Goal: Task Accomplishment & Management: Manage account settings

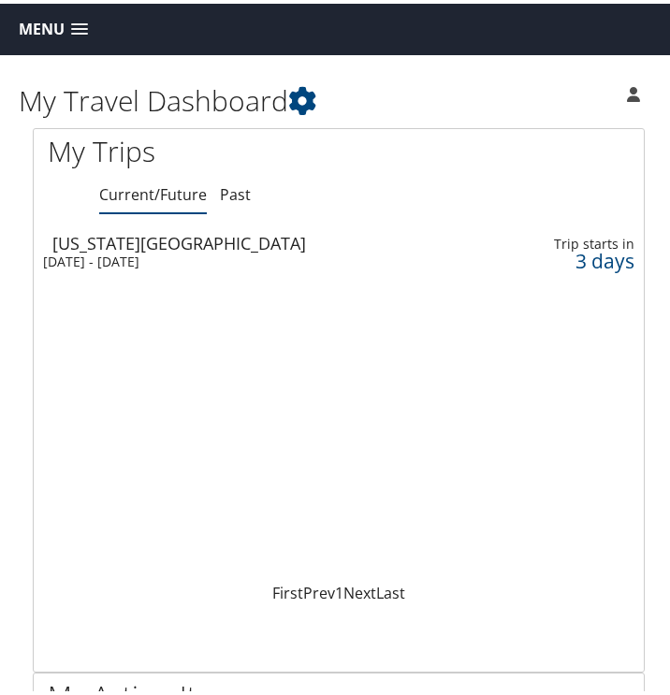
click at [79, 23] on span at bounding box center [79, 26] width 17 height 13
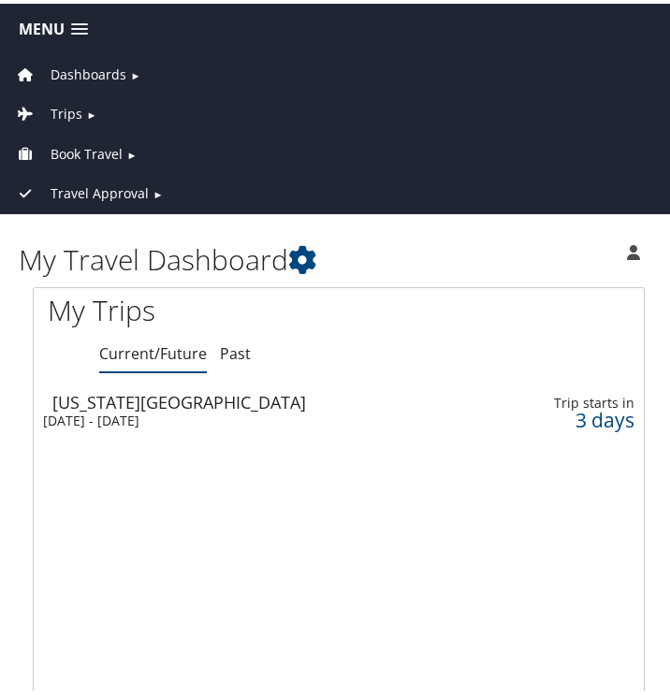
click at [120, 145] on span "Book Travel" at bounding box center [87, 150] width 72 height 21
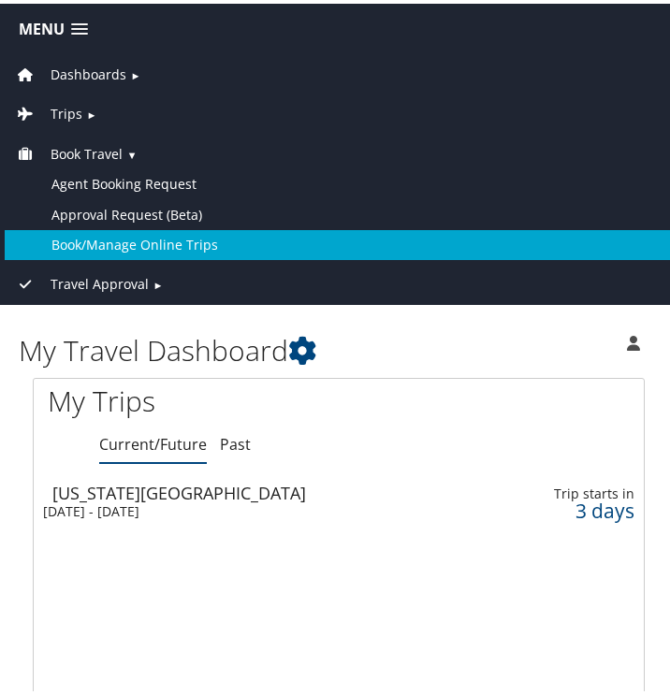
click at [152, 230] on link "Book/Manage Online Trips" at bounding box center [339, 241] width 668 height 30
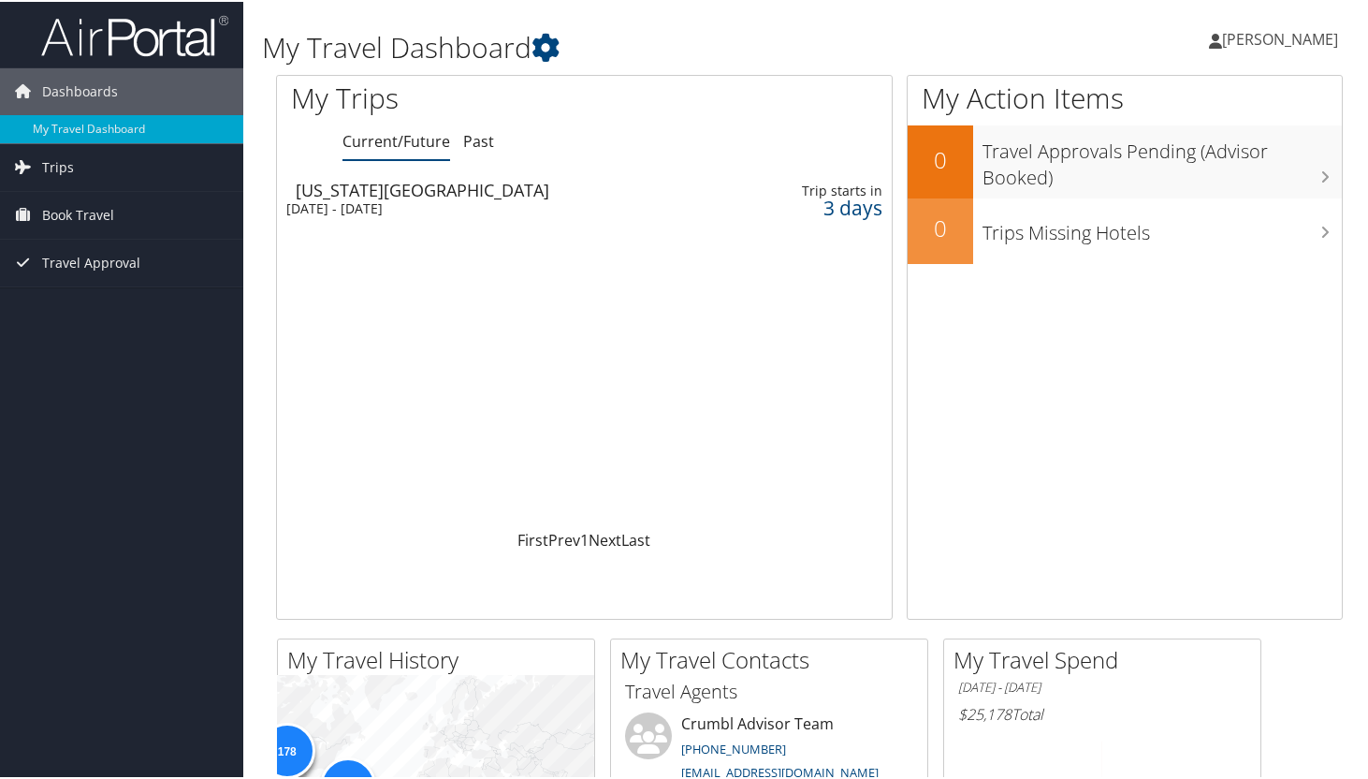
click at [465, 208] on div "Sun 5 Oct 2025 - Sun 12 Oct 2025" at bounding box center [481, 206] width 391 height 17
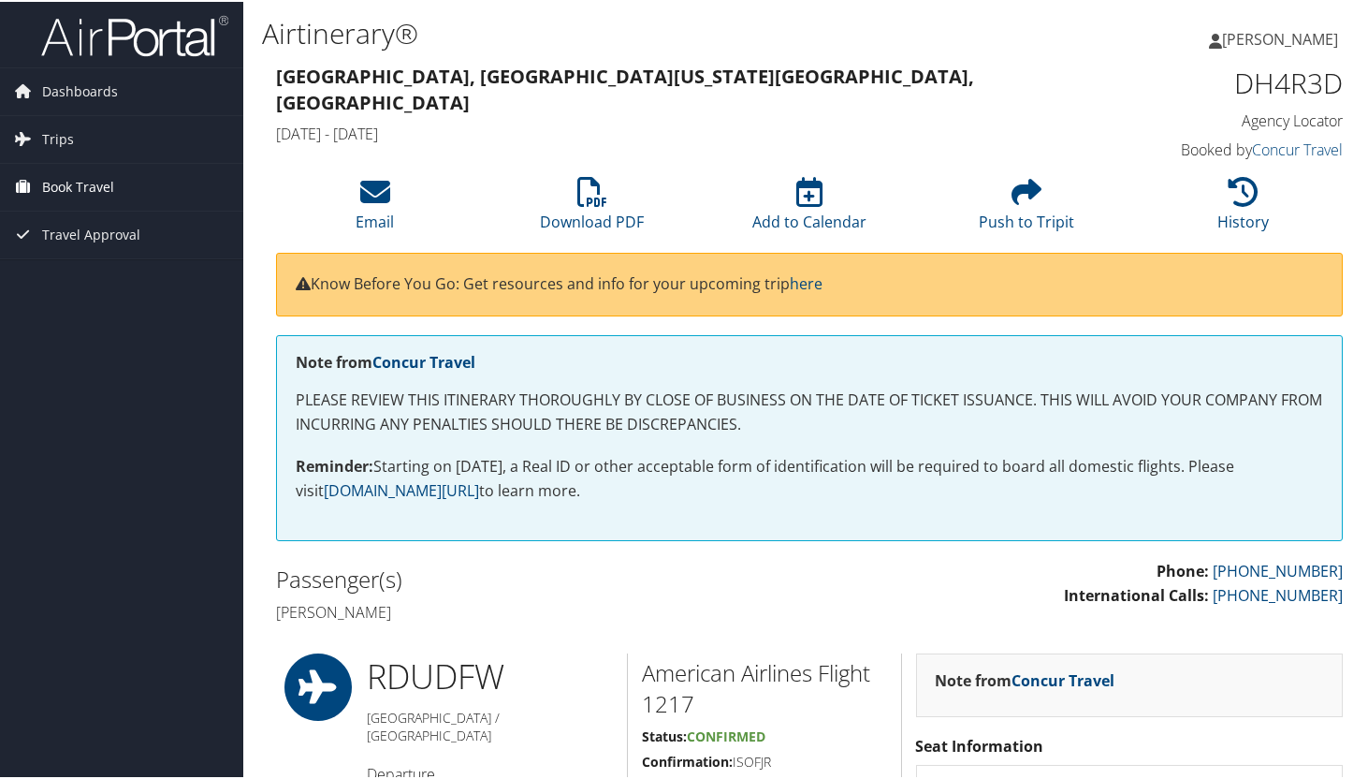
click at [122, 180] on link "Book Travel" at bounding box center [121, 185] width 243 height 47
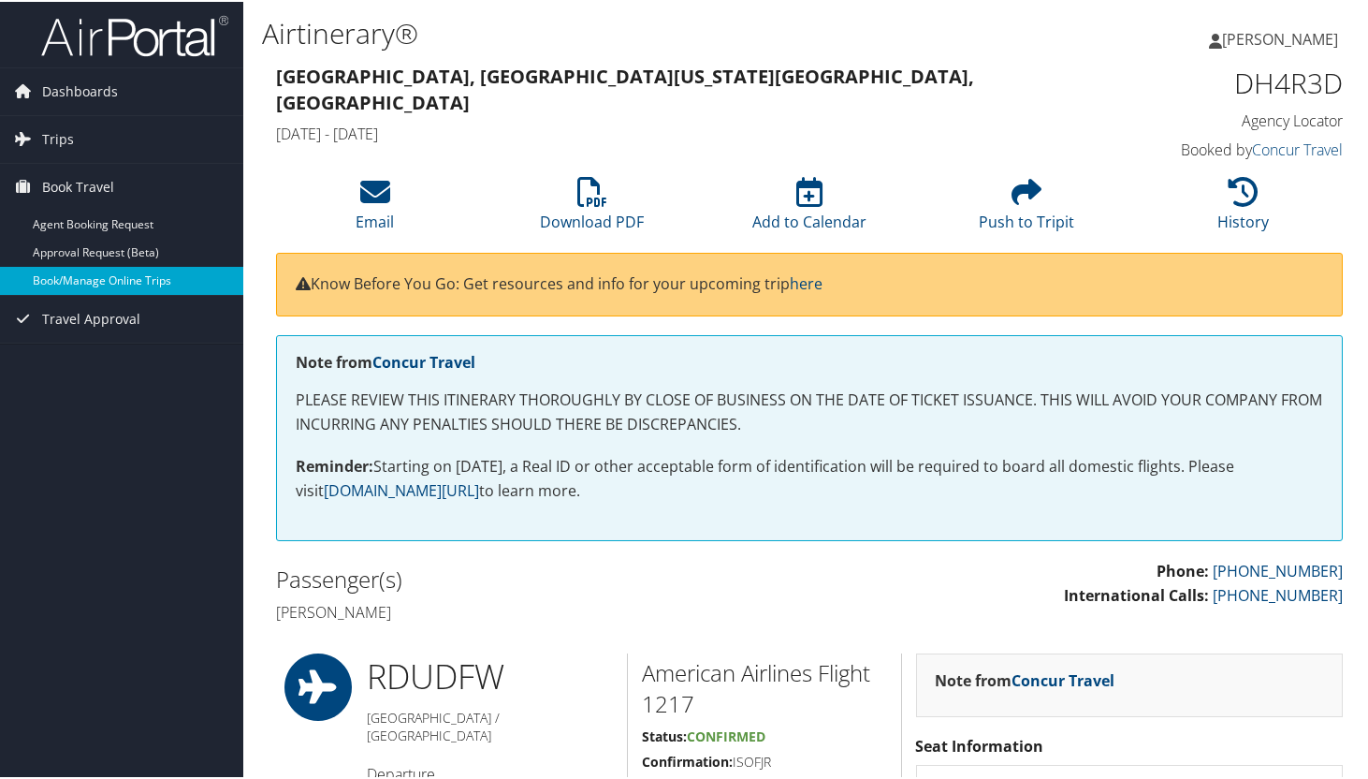
click at [119, 280] on link "Book/Manage Online Trips" at bounding box center [121, 279] width 243 height 28
